Goal: Transaction & Acquisition: Purchase product/service

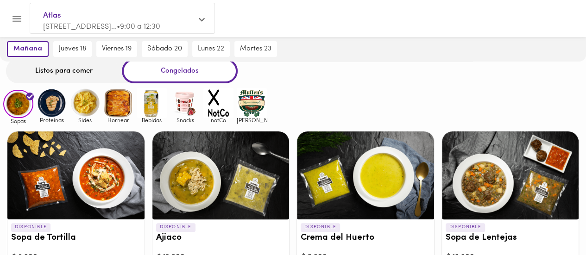
scroll to position [46, 0]
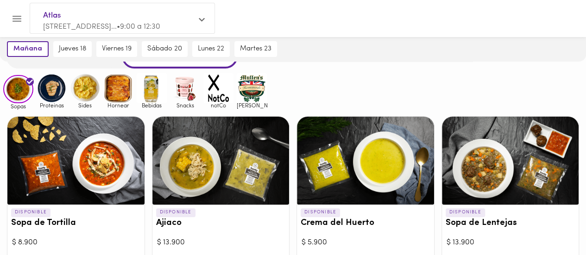
click at [124, 92] on img at bounding box center [118, 88] width 30 height 30
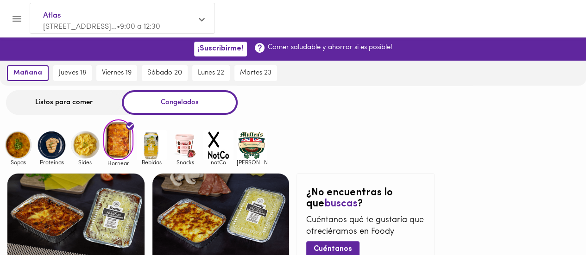
click at [22, 145] on img at bounding box center [18, 145] width 30 height 30
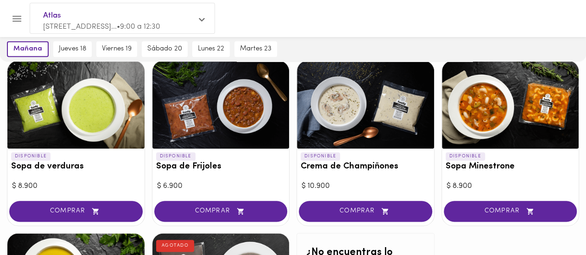
scroll to position [463, 0]
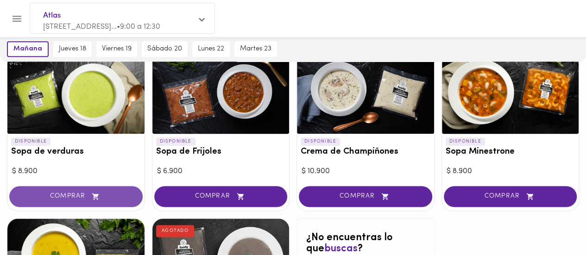
click at [101, 196] on icon "button" at bounding box center [96, 197] width 12 height 8
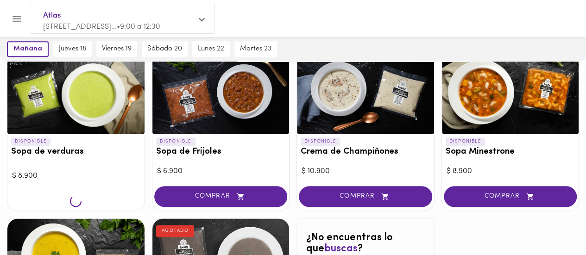
scroll to position [463, 0]
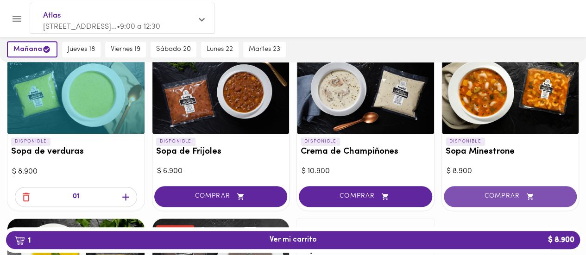
click at [496, 193] on span "COMPRAR" at bounding box center [510, 197] width 110 height 8
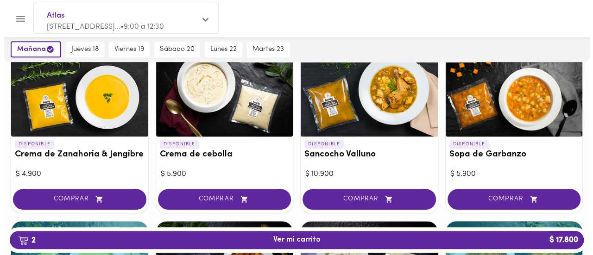
scroll to position [273, 0]
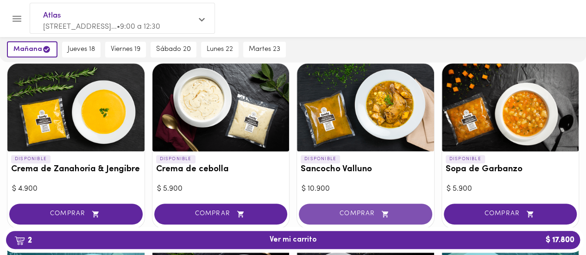
click at [362, 211] on span "COMPRAR" at bounding box center [365, 214] width 110 height 8
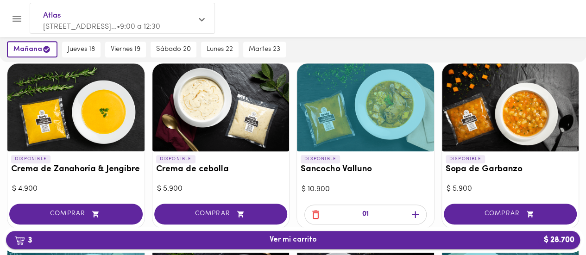
click at [347, 239] on span "3 Ver mi carrito $ 28.700" at bounding box center [292, 240] width 559 height 9
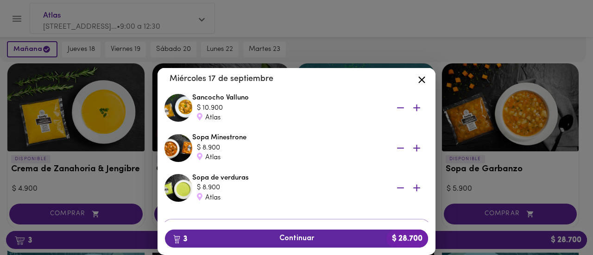
scroll to position [46, 0]
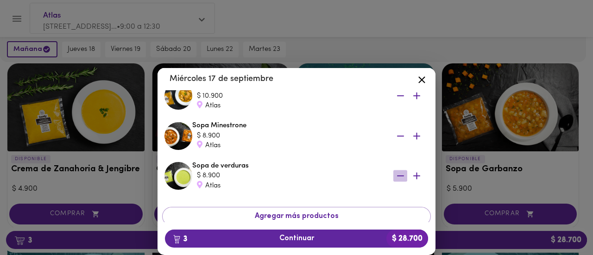
click at [394, 174] on icon "button" at bounding box center [400, 176] width 12 height 12
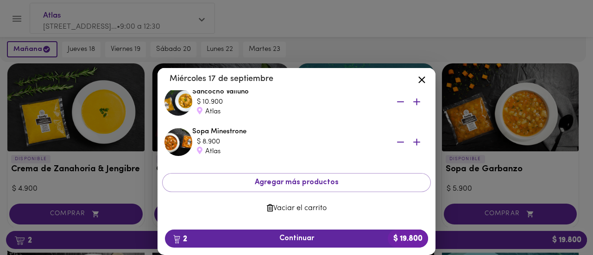
scroll to position [40, 0]
click at [411, 101] on icon "button" at bounding box center [417, 103] width 12 height 12
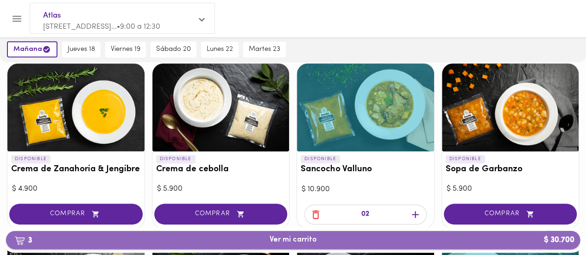
click at [376, 242] on span "3 Ver mi carrito $ 30.700" at bounding box center [292, 240] width 559 height 9
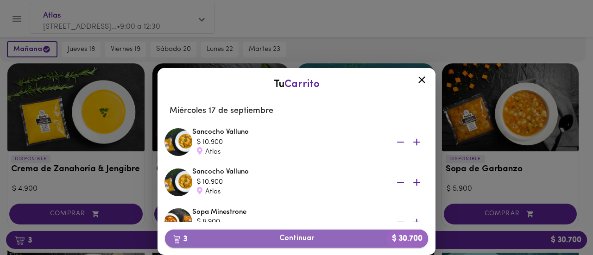
click at [297, 236] on span "3 Continuar $ 30.700" at bounding box center [296, 238] width 248 height 9
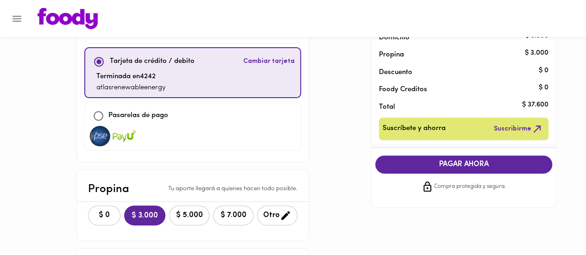
scroll to position [93, 0]
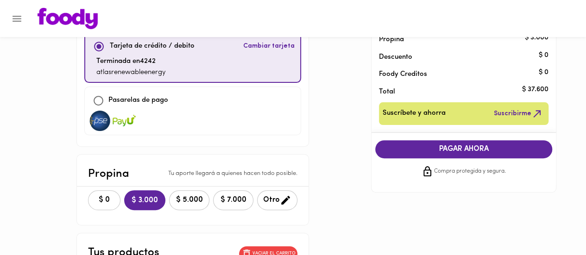
click at [94, 197] on span "$ 0" at bounding box center [104, 200] width 20 height 9
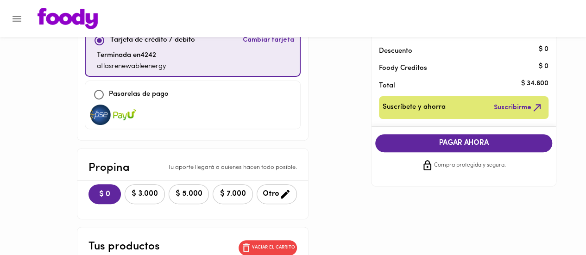
scroll to position [46, 0]
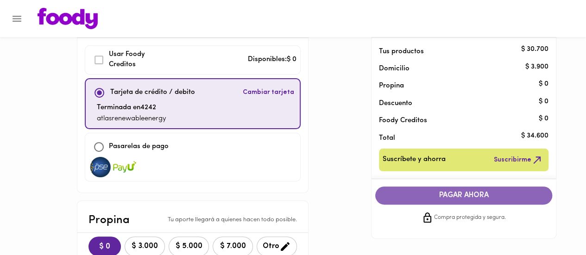
click at [454, 196] on span "PAGAR AHORA" at bounding box center [463, 195] width 158 height 9
